Goal: Task Accomplishment & Management: Manage account settings

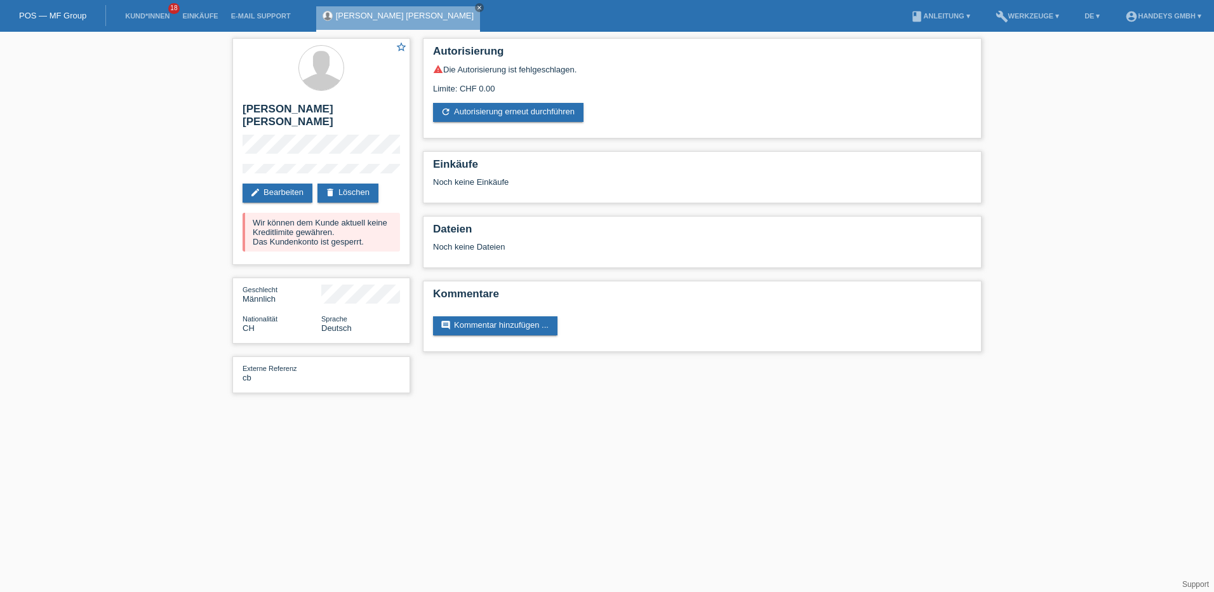
click at [65, 18] on link "POS — MF Group" at bounding box center [52, 16] width 67 height 10
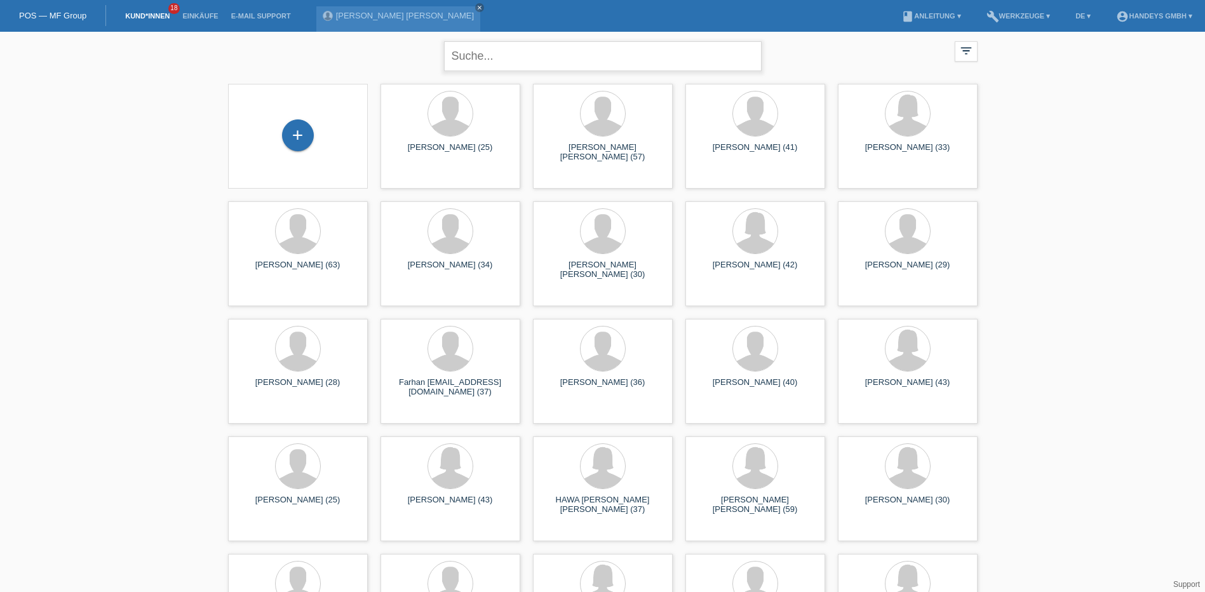
click at [459, 62] on input "text" at bounding box center [603, 56] width 318 height 30
type input "[PERSON_NAME]"
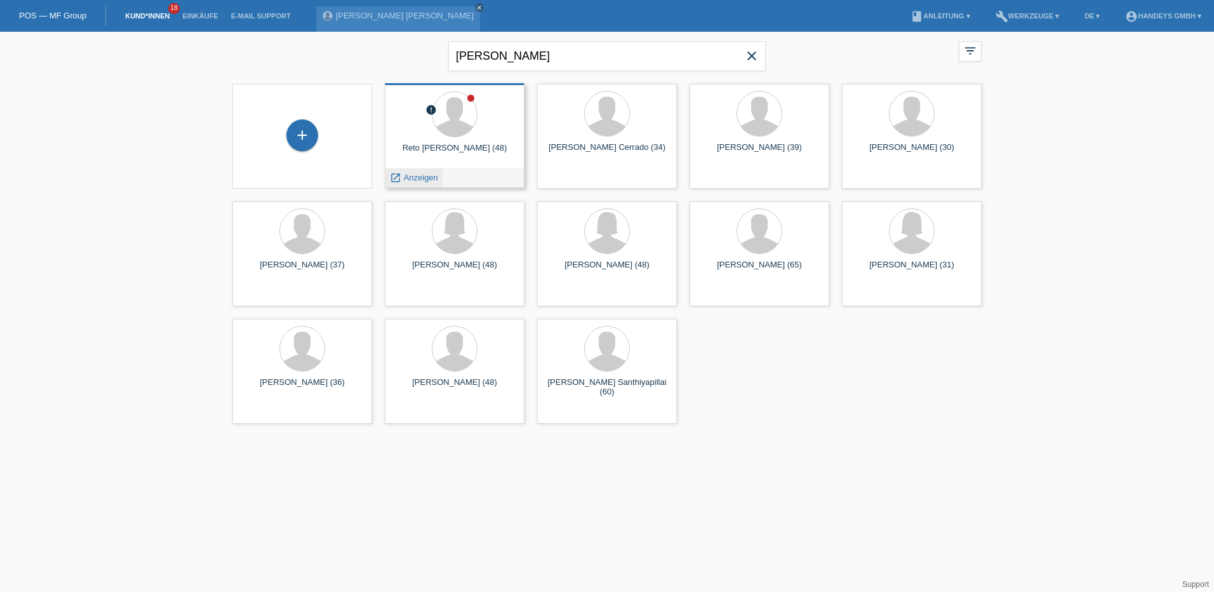
click at [422, 178] on span "Anzeigen" at bounding box center [421, 178] width 34 height 10
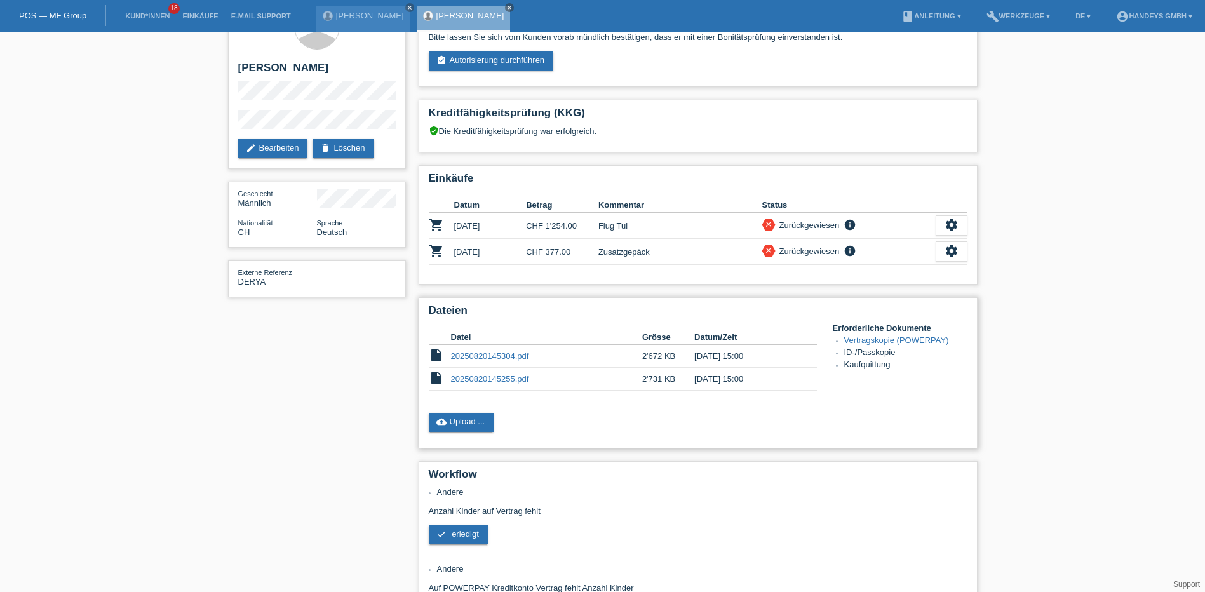
scroll to position [64, 0]
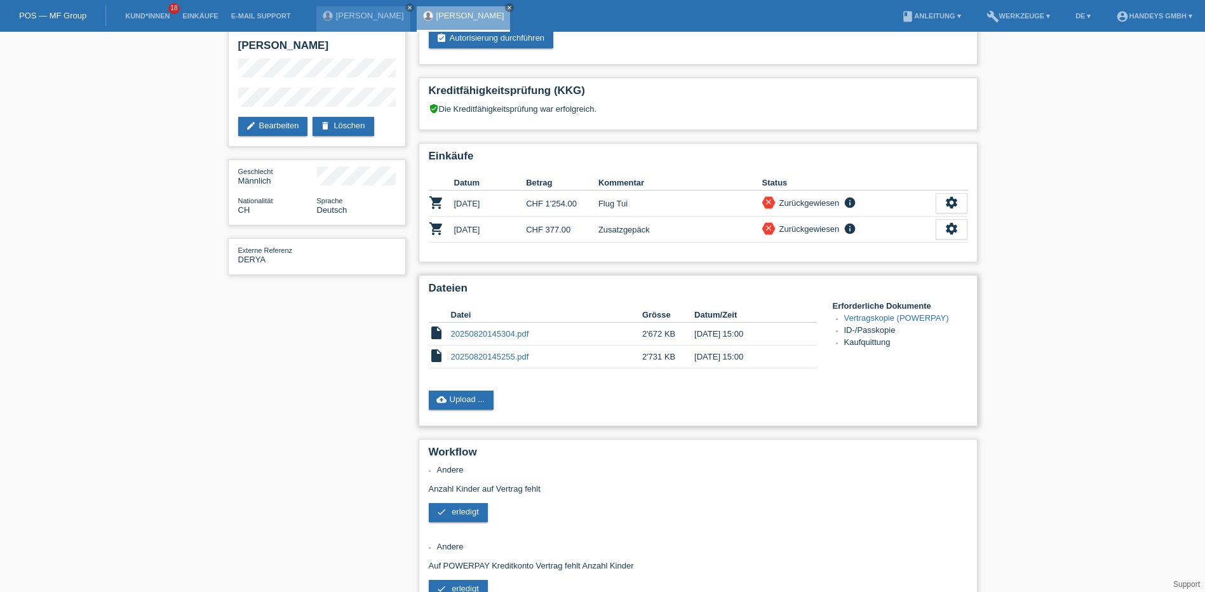
click at [492, 335] on link "20250820145304.pdf" at bounding box center [490, 334] width 78 height 10
click at [474, 405] on link "cloud_upload Upload ..." at bounding box center [461, 400] width 65 height 19
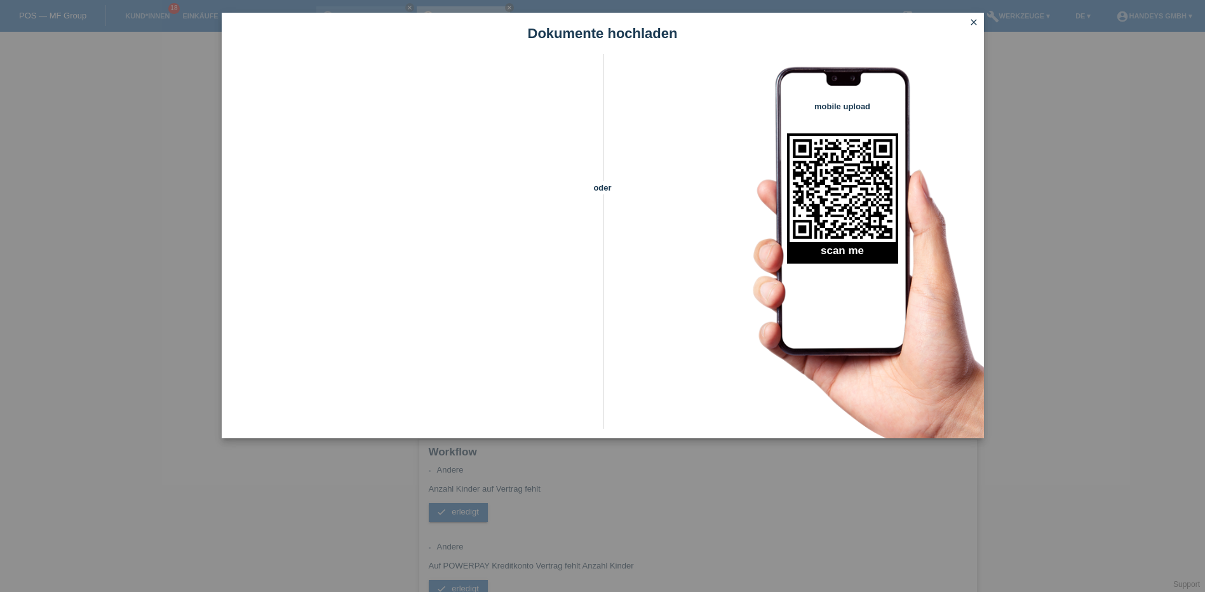
scroll to position [0, 0]
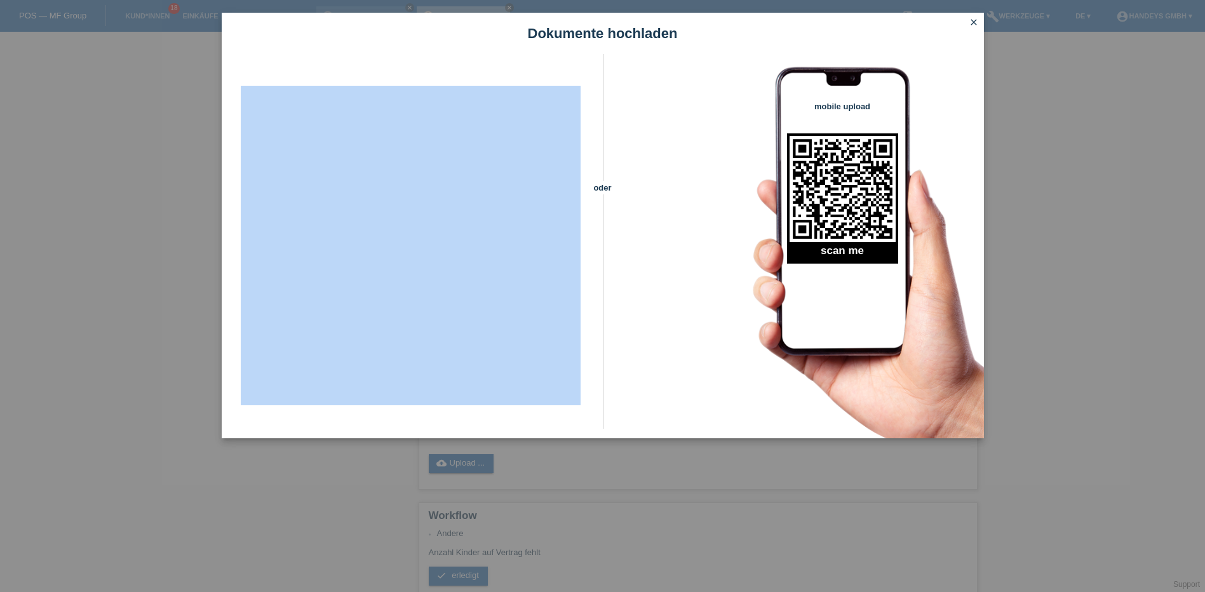
click at [654, 297] on div "oder mobile upload scan me" at bounding box center [603, 246] width 762 height 384
click at [970, 18] on icon "close" at bounding box center [974, 22] width 10 height 10
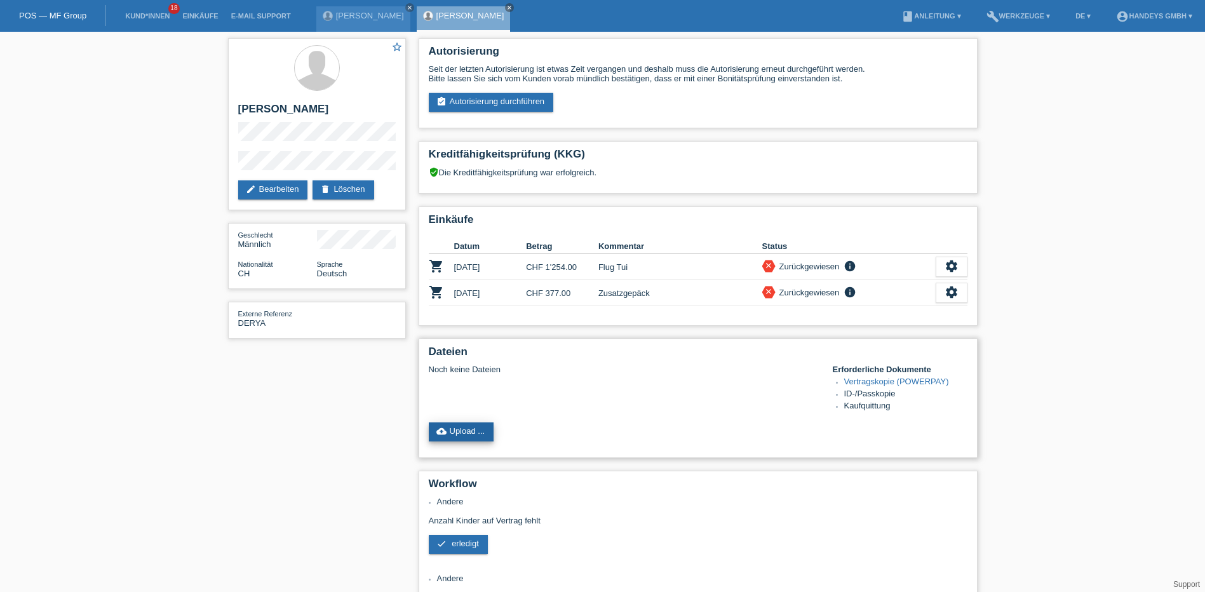
click at [482, 434] on link "cloud_upload Upload ..." at bounding box center [461, 431] width 65 height 19
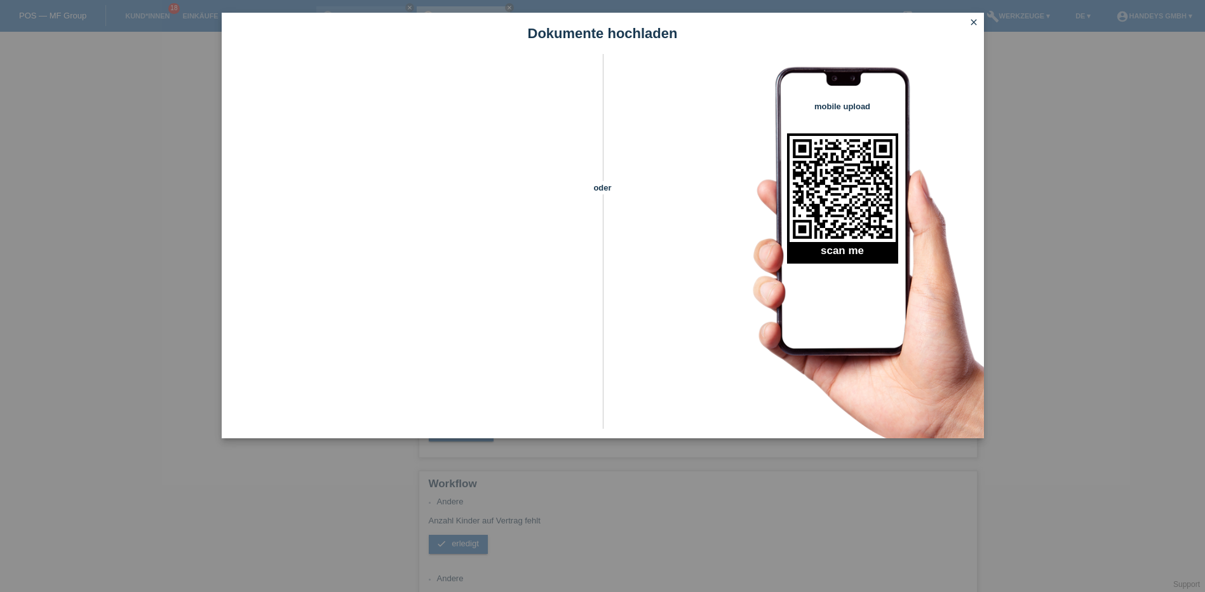
click at [970, 22] on icon "close" at bounding box center [974, 22] width 10 height 10
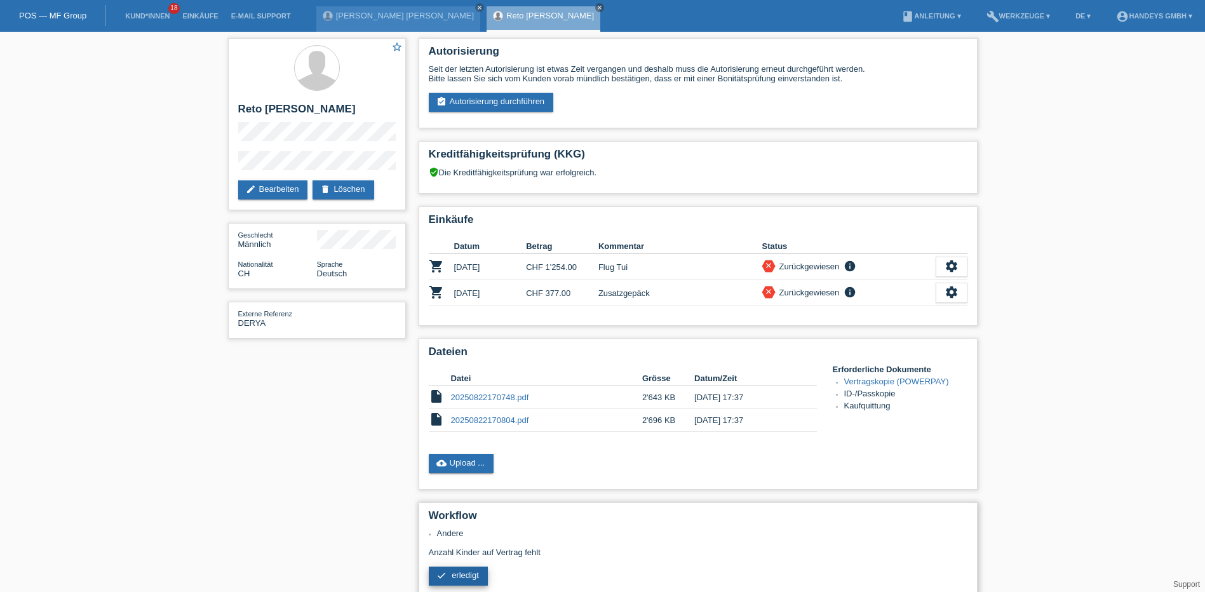
click at [463, 575] on span "erledigt" at bounding box center [465, 575] width 27 height 10
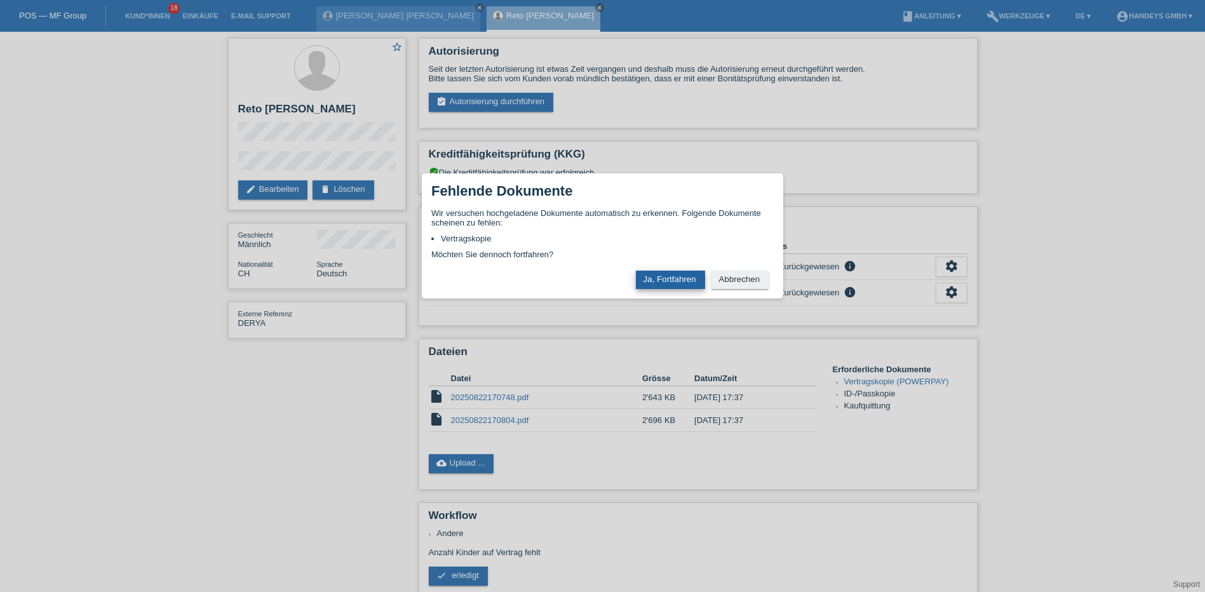
click at [683, 283] on button "Ja, Fortfahren" at bounding box center [670, 280] width 69 height 18
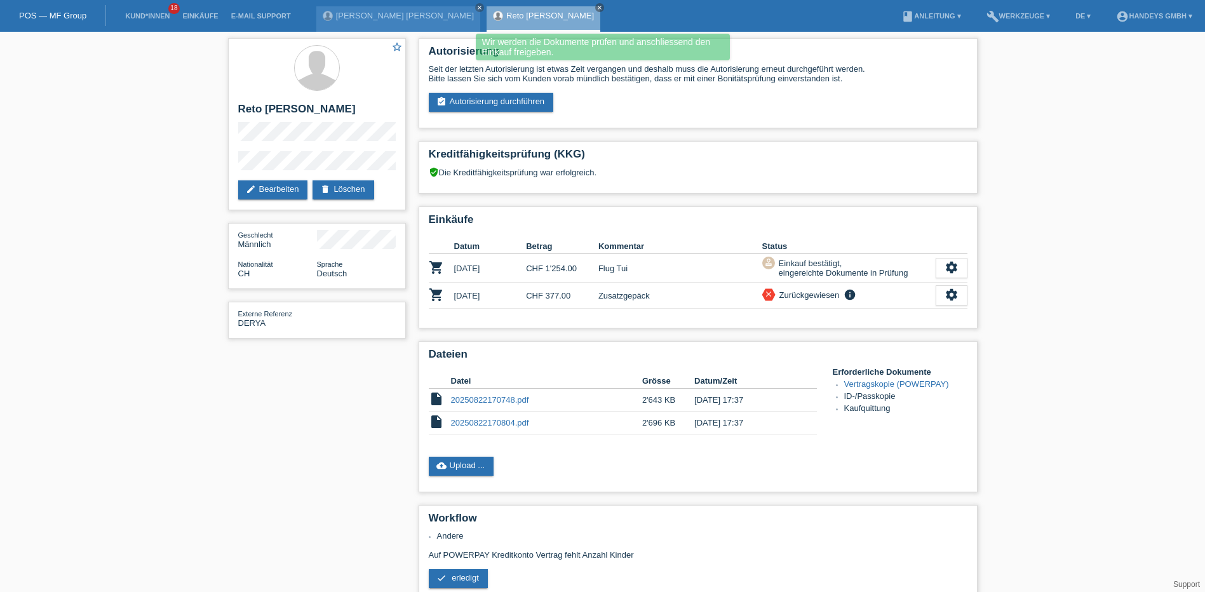
click at [60, 17] on link "POS — MF Group" at bounding box center [52, 16] width 67 height 10
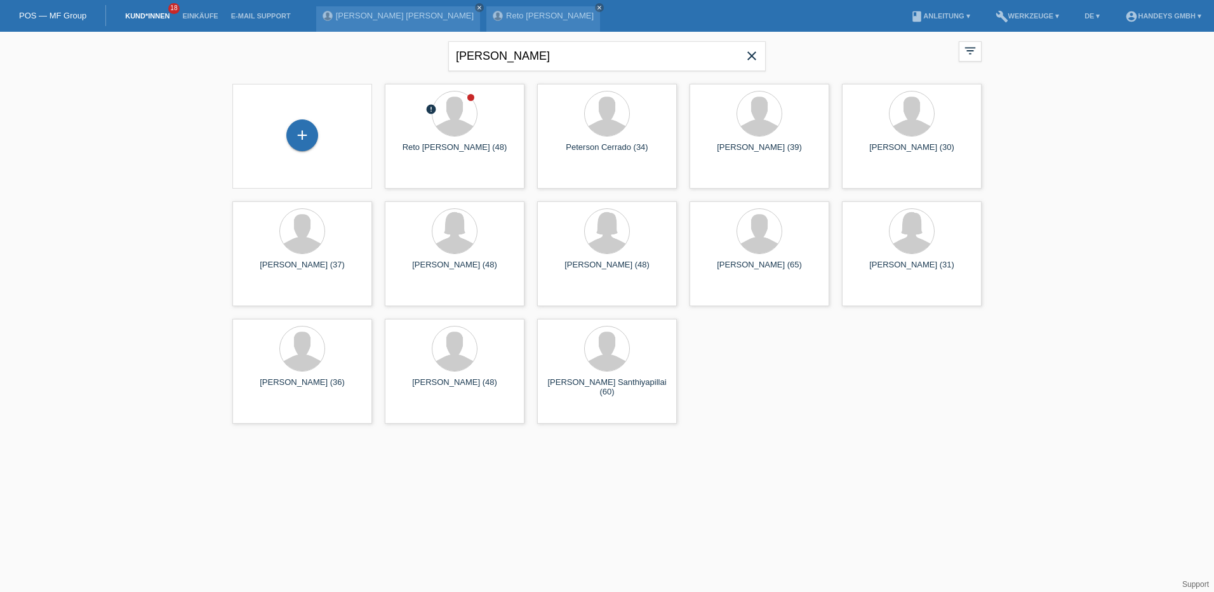
click at [50, 15] on link "POS — MF Group" at bounding box center [52, 16] width 67 height 10
click at [830, 430] on html "POS — MF Group Kund*innen 18 Einkäufe E-Mail Support [PERSON_NAME] close" at bounding box center [607, 215] width 1214 height 430
click at [65, 17] on link "POS — MF Group" at bounding box center [52, 16] width 67 height 10
click at [191, 408] on div "reto peter close filter_list view_module Alle Kund*innen anzeigen star Markiert…" at bounding box center [607, 231] width 1214 height 398
